Goal: Navigation & Orientation: Find specific page/section

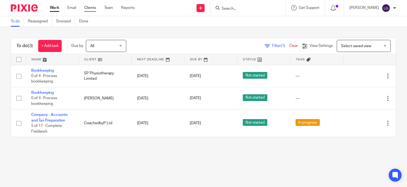
click at [86, 6] on link "Clients" at bounding box center [90, 7] width 12 height 5
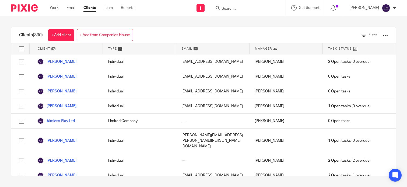
click at [383, 35] on div at bounding box center [385, 35] width 5 height 5
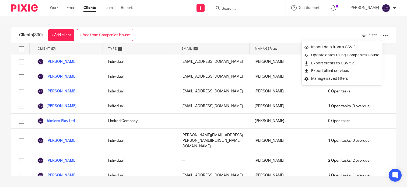
click at [282, 31] on div "Clients (330) + Add client + Add from Companies House Filter" at bounding box center [203, 35] width 385 height 16
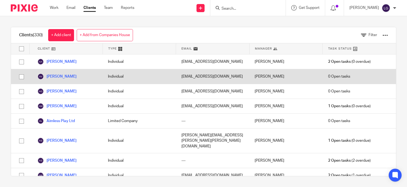
scroll to position [3062, 0]
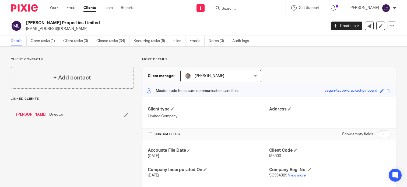
click at [72, 116] on div "Niven MacVicar Director" at bounding box center [61, 114] width 90 height 5
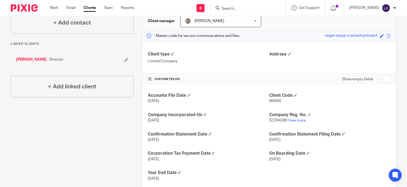
scroll to position [55, 0]
click at [358, 73] on div "Client type Limited Company Address" at bounding box center [270, 58] width 254 height 32
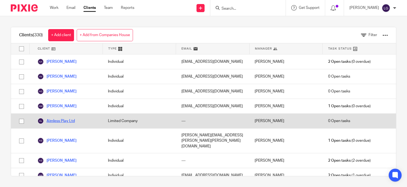
click at [63, 120] on link "Aimless Play Ltd" at bounding box center [55, 121] width 37 height 6
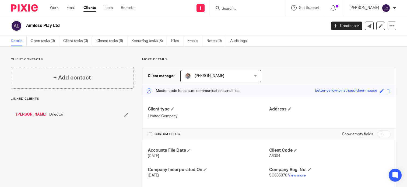
scroll to position [26, 0]
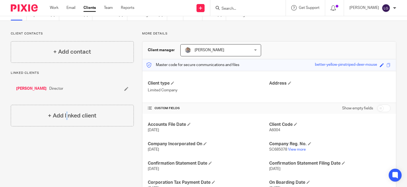
click at [51, 158] on div "Client contacts + Add contact Linked clients Nicholas Roberts Director + Add li…" at bounding box center [67, 125] width 131 height 187
drag, startPoint x: 51, startPoint y: 158, endPoint x: 118, endPoint y: 135, distance: 70.4
click at [118, 135] on div "Client contacts + Add contact Linked clients Nicholas Roberts Director + Add li…" at bounding box center [67, 125] width 131 height 187
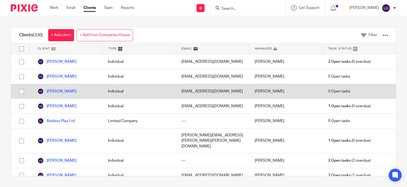
scroll to position [3915, 0]
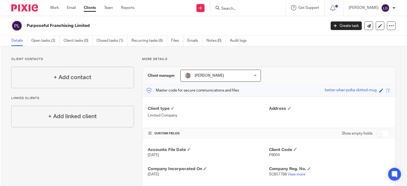
scroll to position [68, 0]
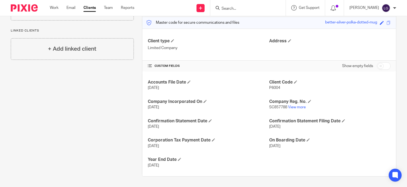
click at [336, 68] on div "Show empty fields" at bounding box center [330, 66] width 122 height 11
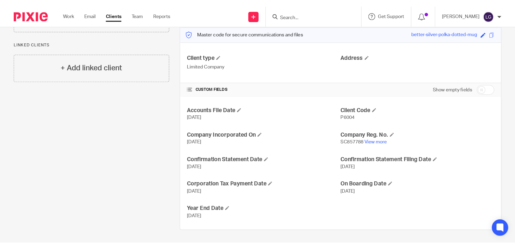
scroll to position [6, 0]
